Goal: Task Accomplishment & Management: Use online tool/utility

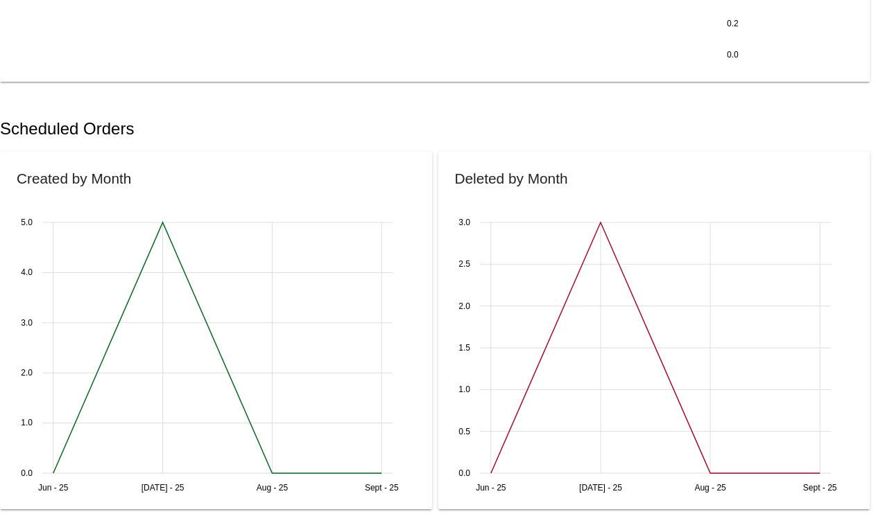
scroll to position [555, 0]
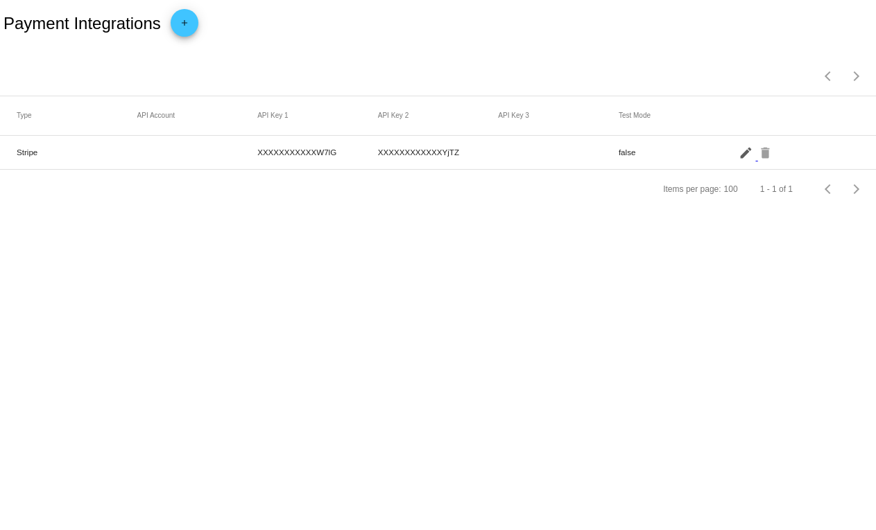
click at [748, 153] on mat-icon "edit" at bounding box center [747, 151] width 17 height 21
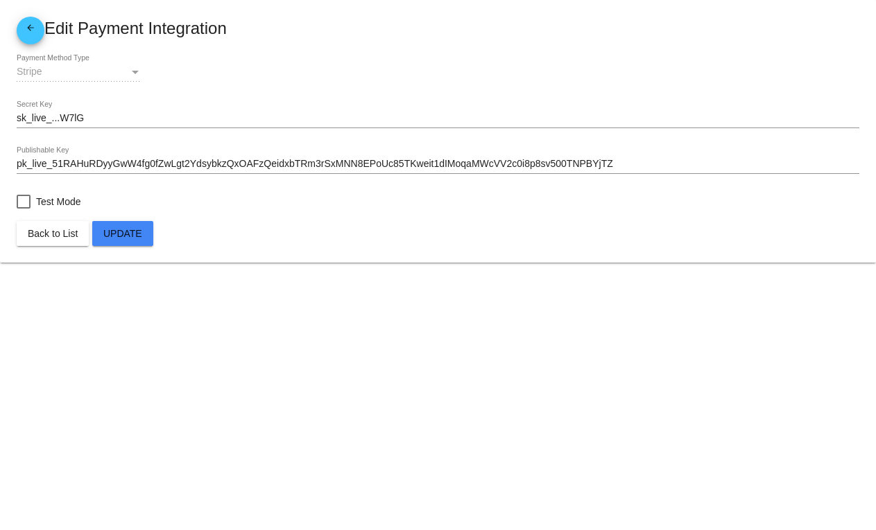
click at [78, 124] on input "sk_live_...W7lG" at bounding box center [438, 118] width 843 height 11
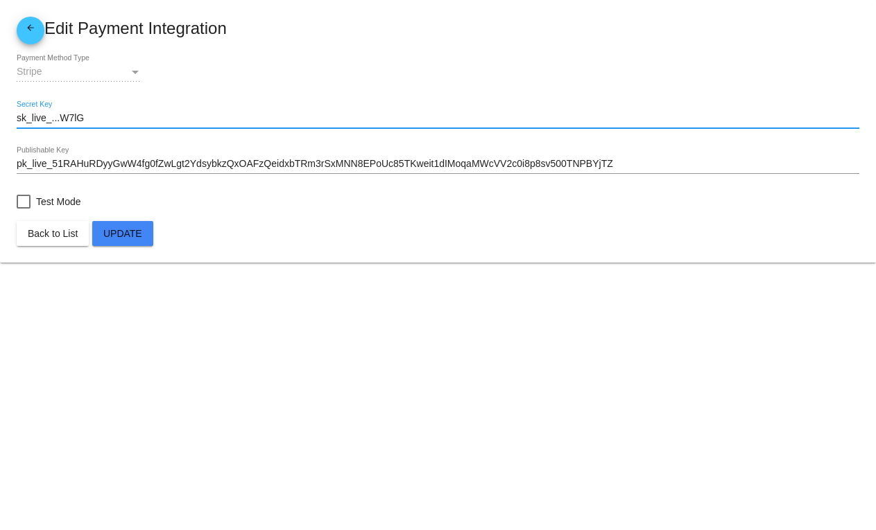
paste input "51RAHuRDyyGwW4fg02CJfNtcorQAuhSHiQ5i0tZ7ZPdNUlvaheGZL9pyRdwdwUI1mcdfSPwH3edWorc…"
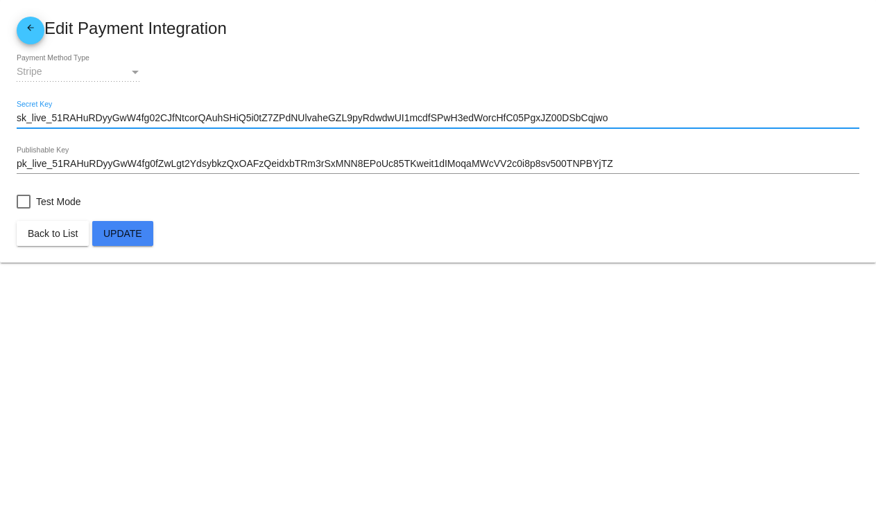
type input "sk_live_51RAHuRDyyGwW4fg02CJfNtcorQAuhSHiQ5i0tZ7ZPdNUlvaheGZL9pyRdwdwUI1mcdfSPw…"
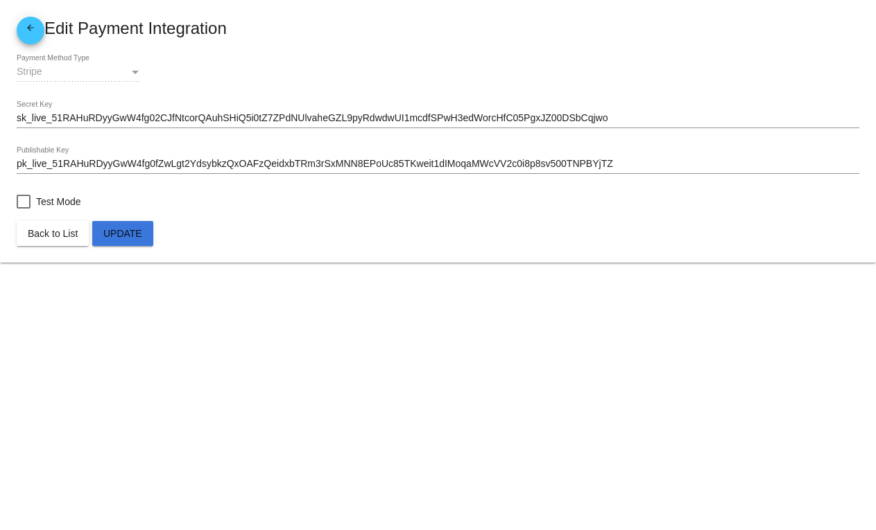
click at [126, 234] on span "Update" at bounding box center [122, 233] width 39 height 11
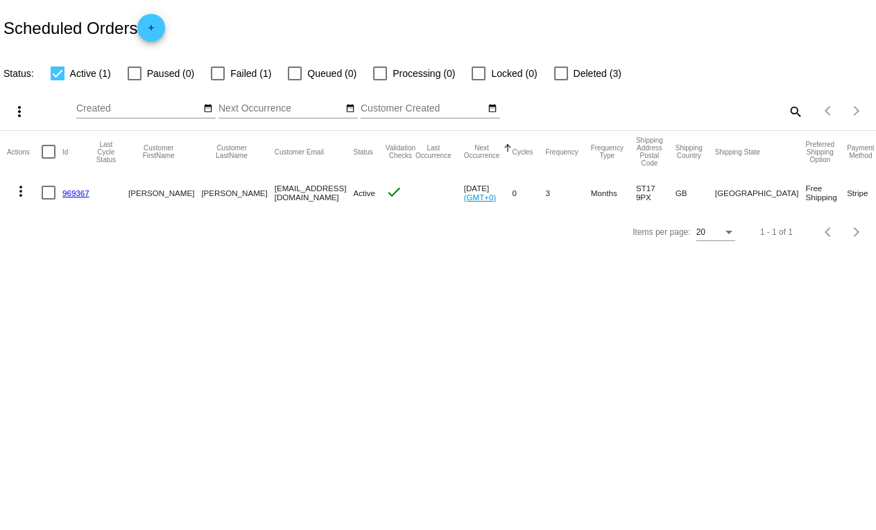
click at [221, 77] on div at bounding box center [218, 74] width 14 height 14
click at [218, 80] on input "Failed (1)" at bounding box center [217, 80] width 1 height 1
checkbox input "true"
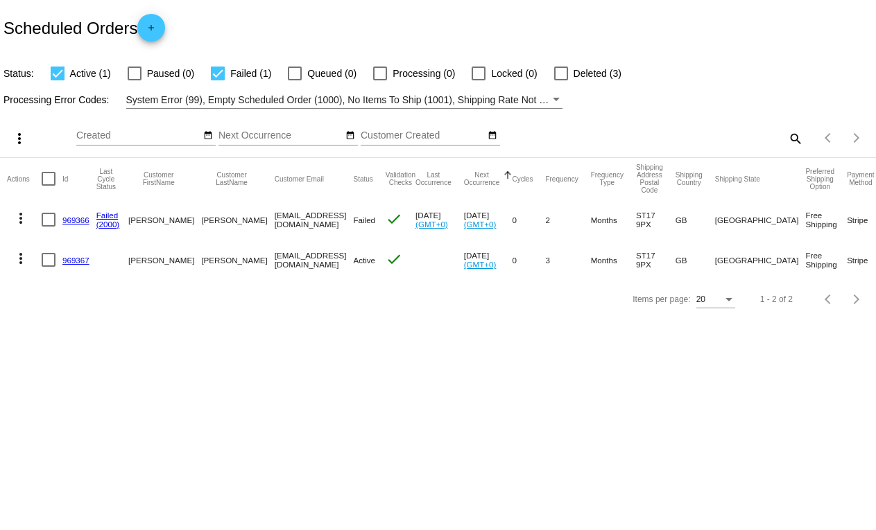
click at [44, 221] on div at bounding box center [49, 220] width 14 height 14
click at [48, 227] on input "checkbox" at bounding box center [48, 227] width 1 height 1
checkbox input "true"
click at [62, 67] on div at bounding box center [58, 74] width 14 height 14
click at [58, 80] on input "Active (1)" at bounding box center [57, 80] width 1 height 1
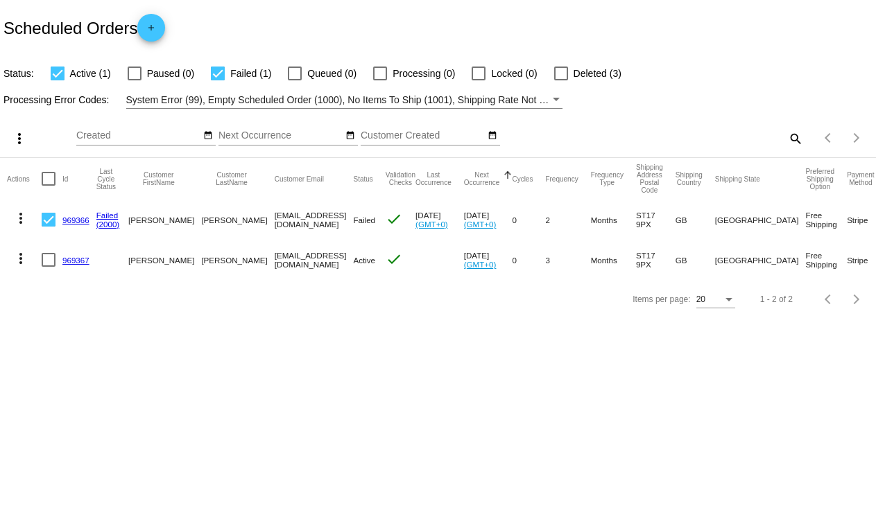
checkbox input "false"
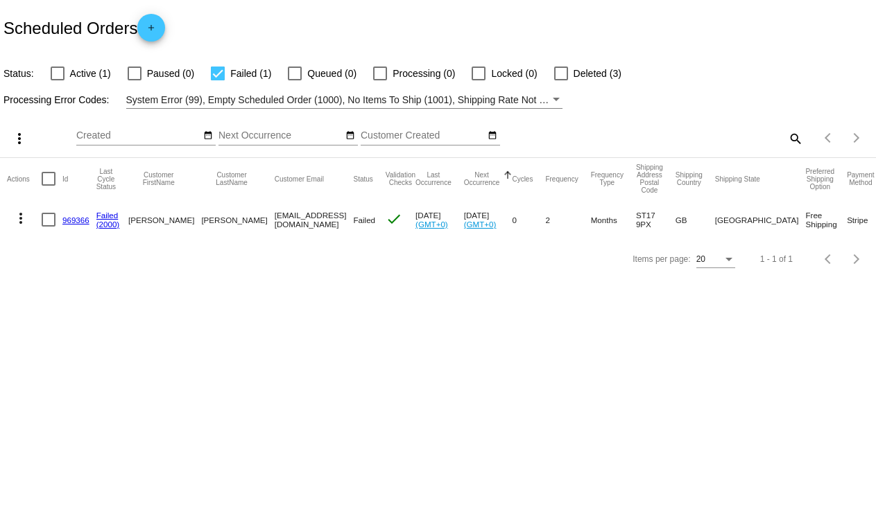
click at [82, 216] on link "969366" at bounding box center [75, 220] width 27 height 9
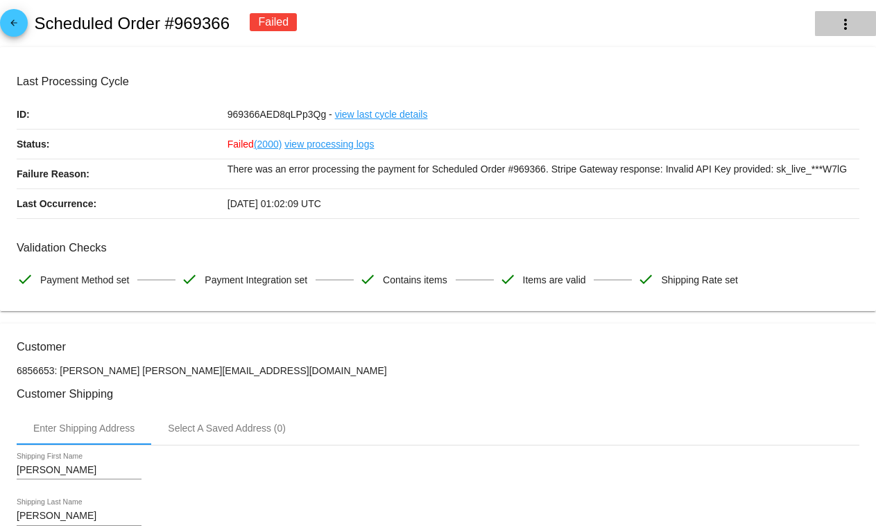
click at [840, 24] on mat-icon "more_vert" at bounding box center [845, 24] width 17 height 17
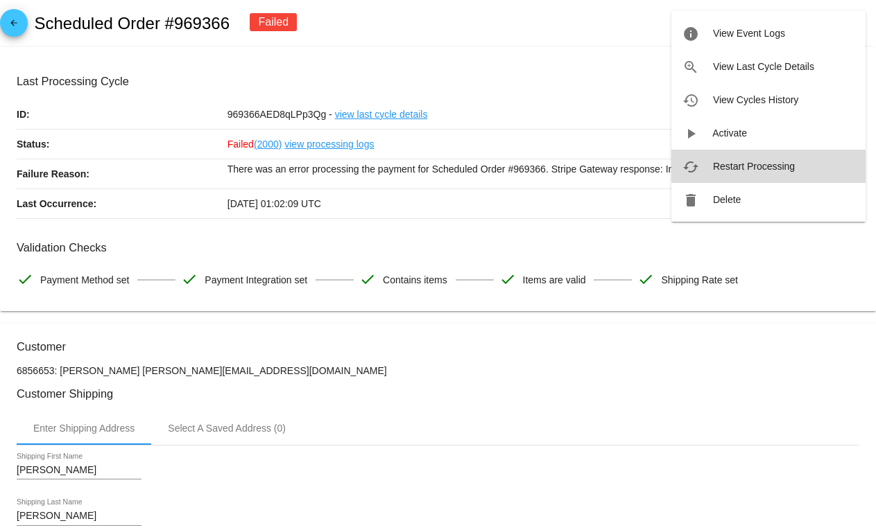
click at [781, 164] on span "Restart Processing" at bounding box center [754, 166] width 82 height 11
